Goal: Check status: Check status

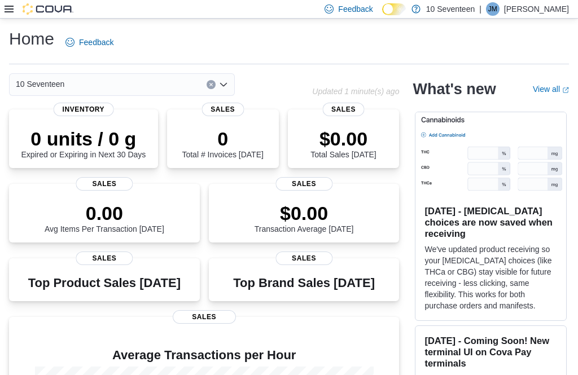
click at [13, 14] on icon at bounding box center [9, 9] width 9 height 9
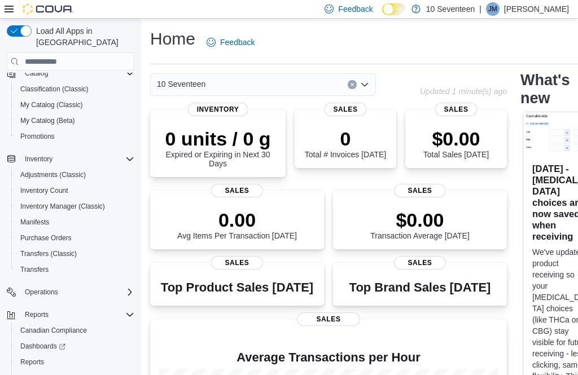
scroll to position [81, 0]
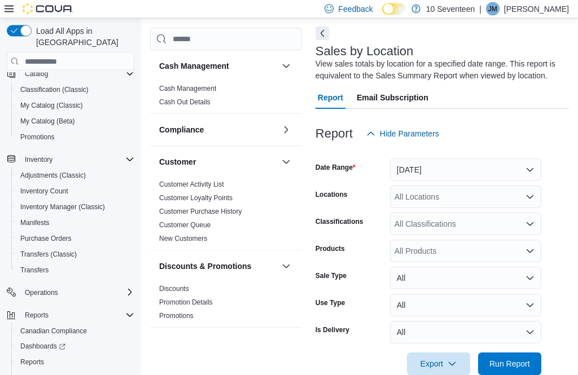
scroll to position [46, 0]
click at [525, 365] on span "Run Report" at bounding box center [509, 364] width 41 height 11
click at [529, 365] on span "Run Report" at bounding box center [509, 364] width 41 height 11
click at [525, 362] on span "Run Report" at bounding box center [509, 364] width 41 height 11
click at [527, 362] on span "Run Report" at bounding box center [509, 364] width 41 height 11
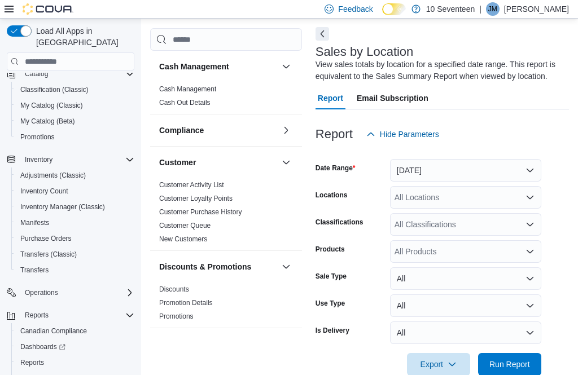
click at [528, 360] on span "Run Report" at bounding box center [510, 364] width 50 height 23
click at [530, 360] on span "Run Report" at bounding box center [510, 364] width 50 height 23
click at [529, 360] on span "Run Report" at bounding box center [509, 364] width 41 height 11
click at [531, 359] on span "Run Report" at bounding box center [510, 364] width 50 height 23
